Goal: Register for event/course

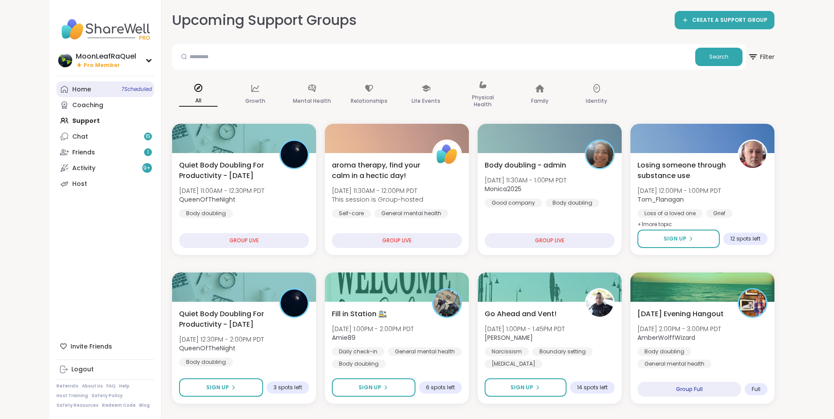
click at [56, 88] on link "Home 7 Scheduled" at bounding box center [105, 89] width 98 height 16
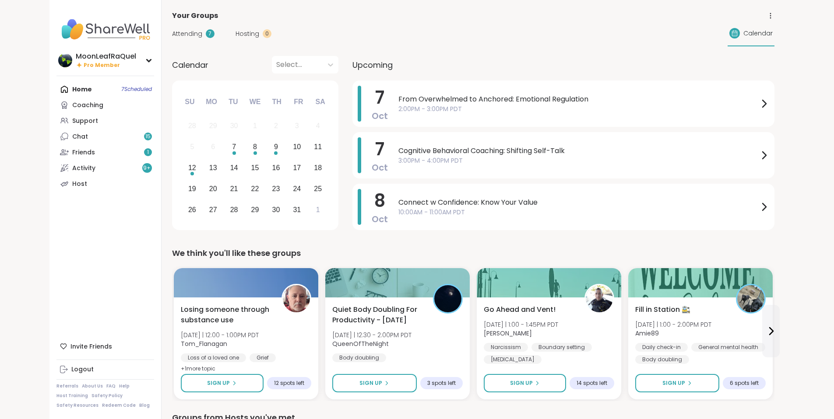
click at [206, 33] on div "7" at bounding box center [210, 33] width 9 height 9
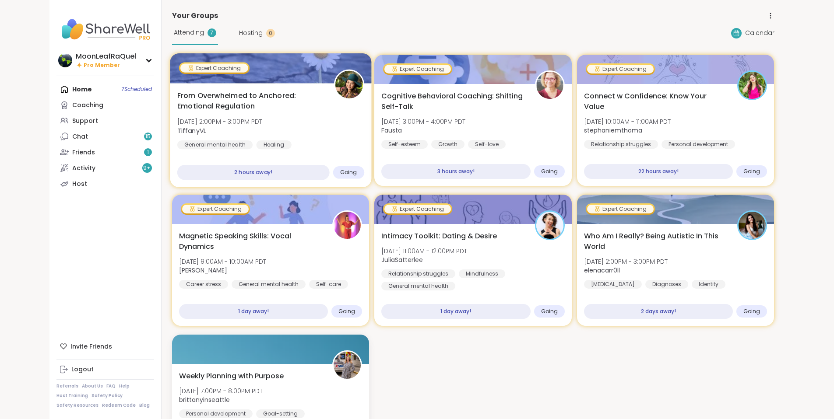
click at [312, 123] on div "From Overwhelmed to Anchored: Emotional Regulation Tue, Oct 07 | 2:00PM - 3:00P…" at bounding box center [270, 126] width 187 height 71
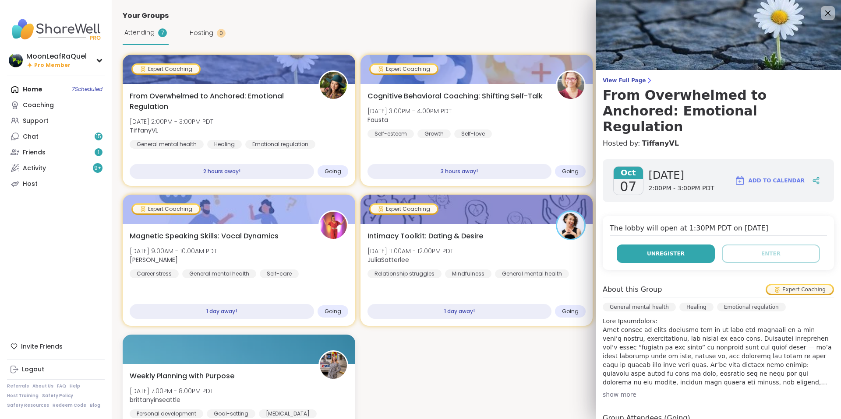
click at [639, 245] on button "Unregister" at bounding box center [666, 254] width 98 height 18
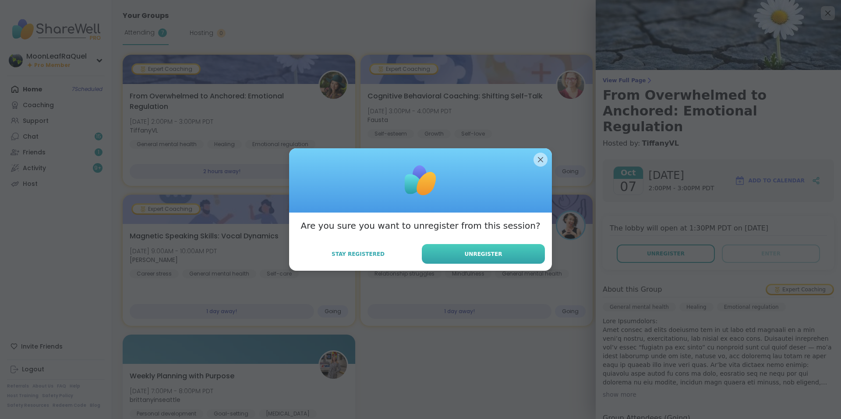
click at [521, 247] on button "Unregister" at bounding box center [483, 254] width 123 height 20
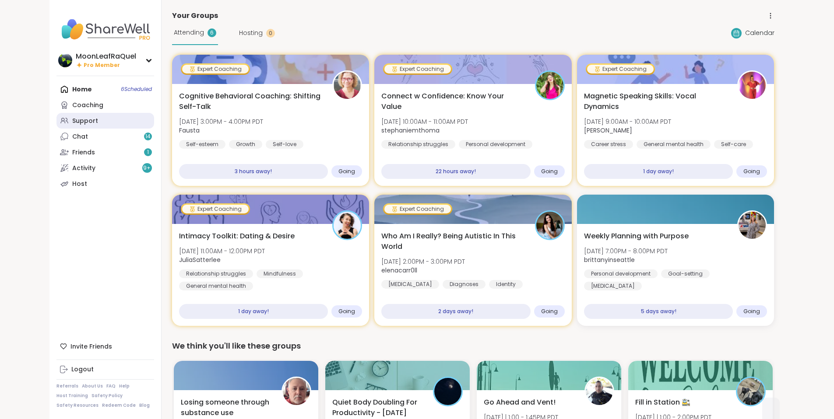
click at [72, 123] on div "Support" at bounding box center [85, 121] width 26 height 9
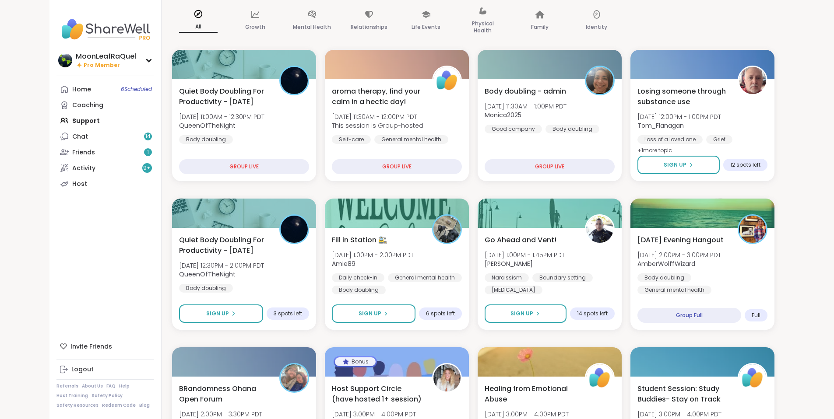
scroll to position [127, 0]
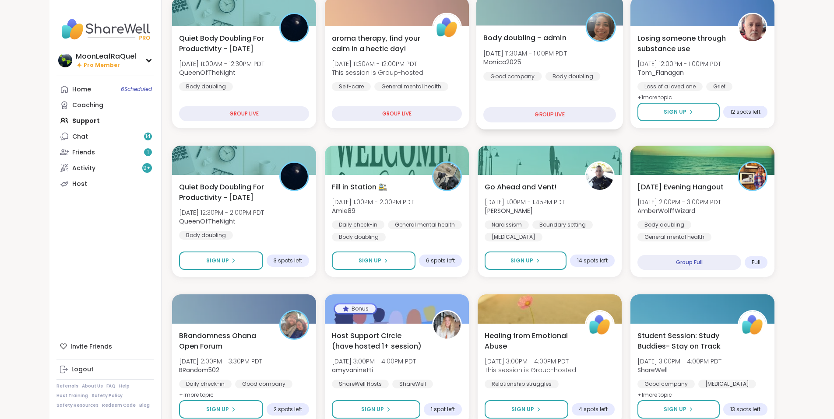
click at [616, 54] on div "Body doubling - admin Tue, Oct 07 | 11:30AM - 1:00PM PDT Monica2025 Good compan…" at bounding box center [549, 56] width 133 height 48
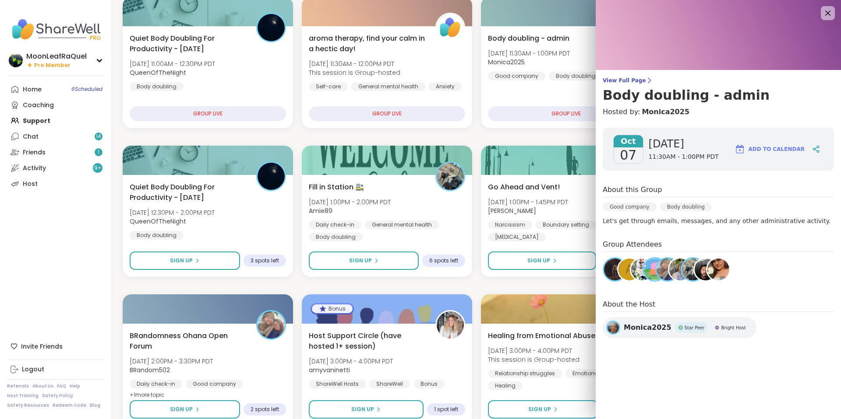
click at [662, 149] on span "Tuesday" at bounding box center [683, 144] width 70 height 14
click at [627, 82] on span "View Full Page" at bounding box center [718, 80] width 231 height 7
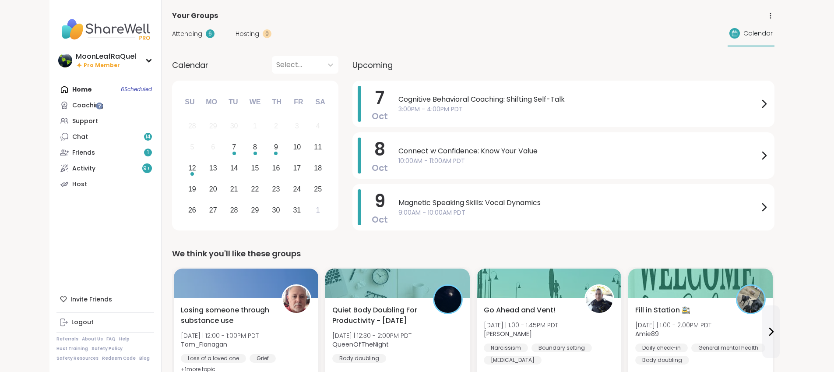
click at [56, 95] on div "Home 6 Scheduled Coaching Support Chat 14 Friends 1 Activity 9 + Host" at bounding box center [105, 136] width 98 height 110
click at [56, 94] on div "Home 6 Scheduled Coaching Support Chat 14 Friends 1 Activity 9 + Host" at bounding box center [105, 136] width 98 height 110
click at [56, 89] on div "Home 6 Scheduled Coaching Support Chat 14 Friends 1 Activity 9 + Host" at bounding box center [105, 136] width 98 height 110
click at [172, 37] on span "Attending" at bounding box center [187, 33] width 30 height 9
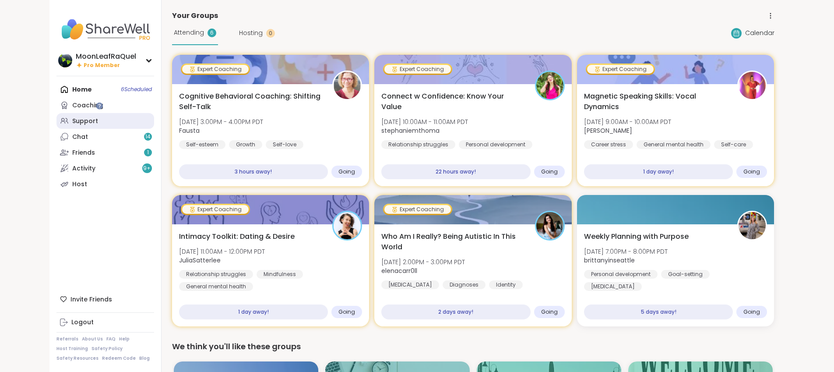
click at [72, 125] on div "Support" at bounding box center [85, 121] width 26 height 9
